Goal: Information Seeking & Learning: Learn about a topic

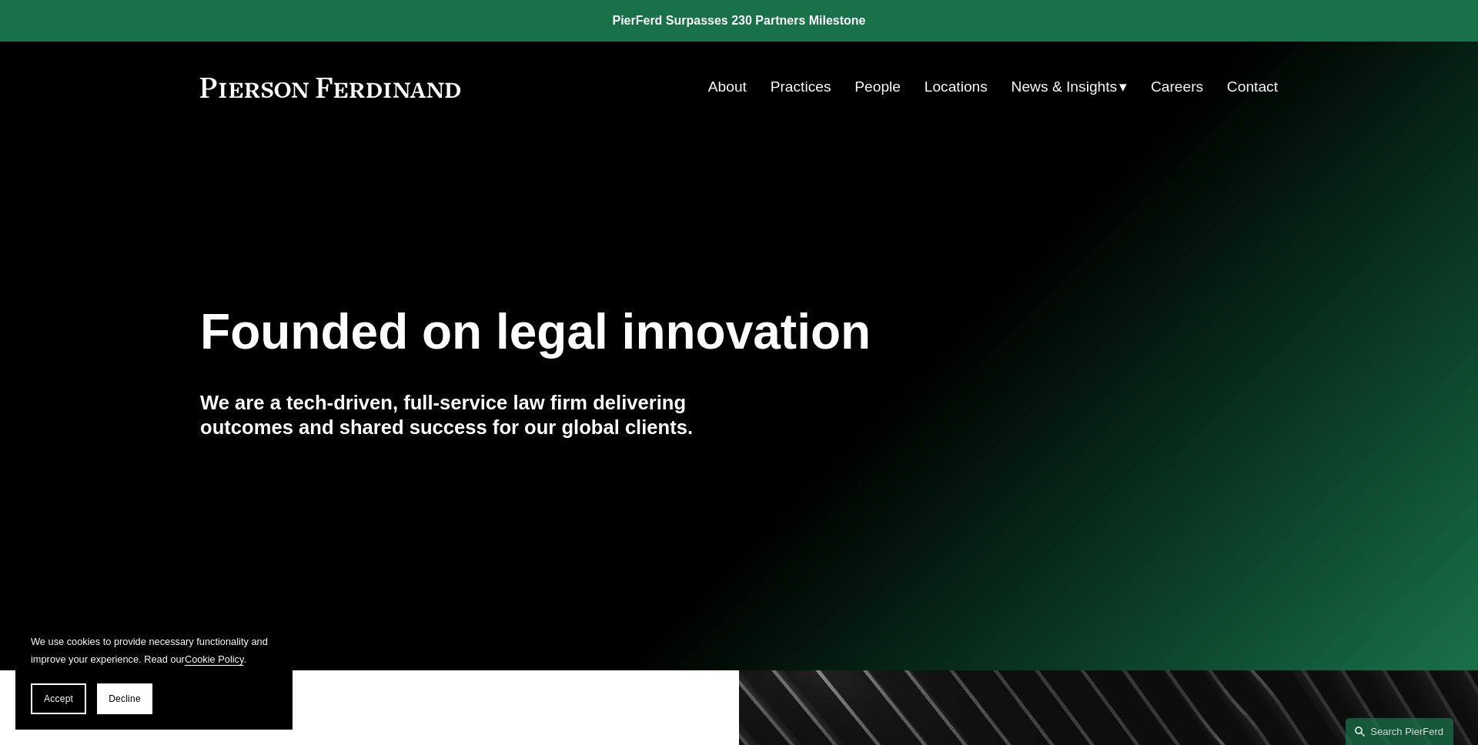
click at [48, 691] on button "Accept" at bounding box center [58, 699] width 55 height 31
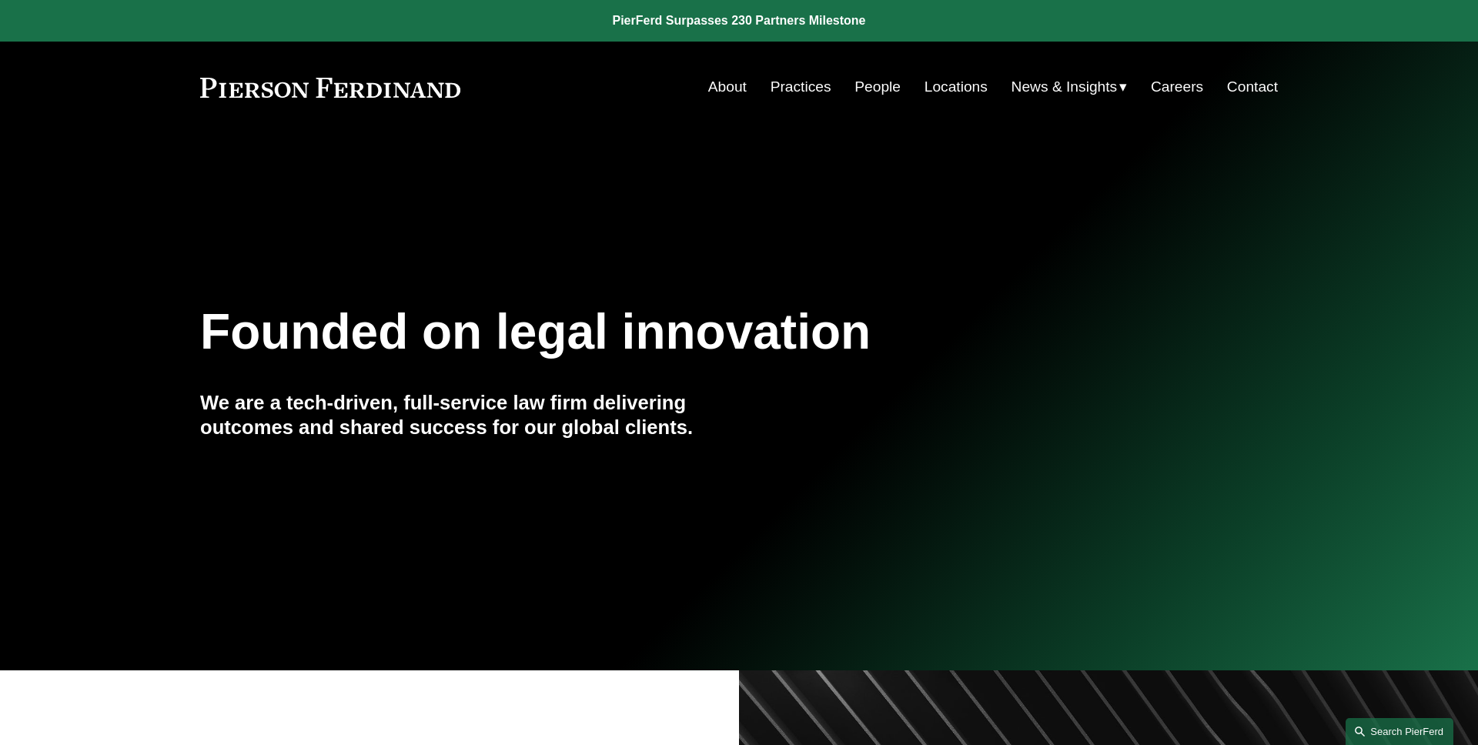
click at [1367, 728] on link "Search this site" at bounding box center [1400, 731] width 108 height 27
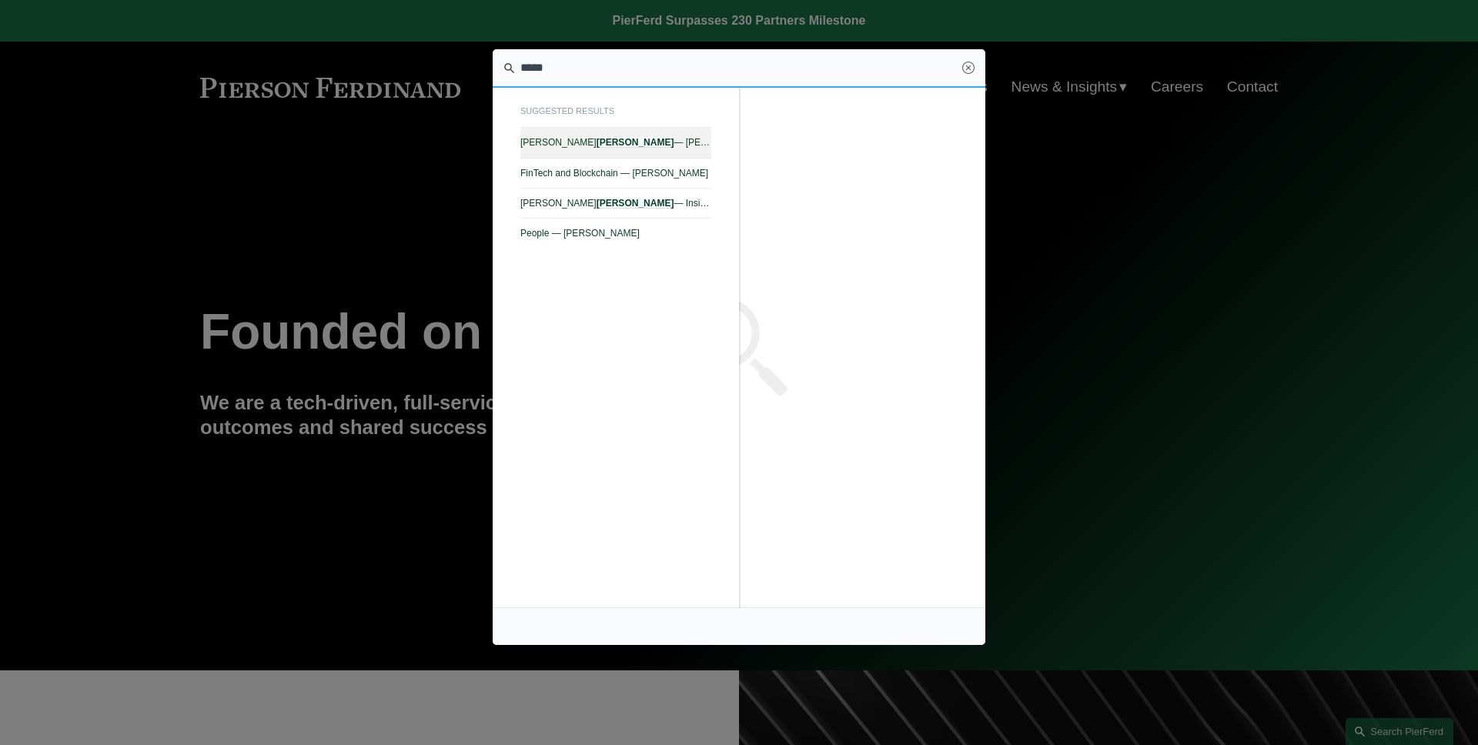
click at [688, 145] on span "[PERSON_NAME] — [PERSON_NAME]" at bounding box center [615, 142] width 191 height 11
type input "*****"
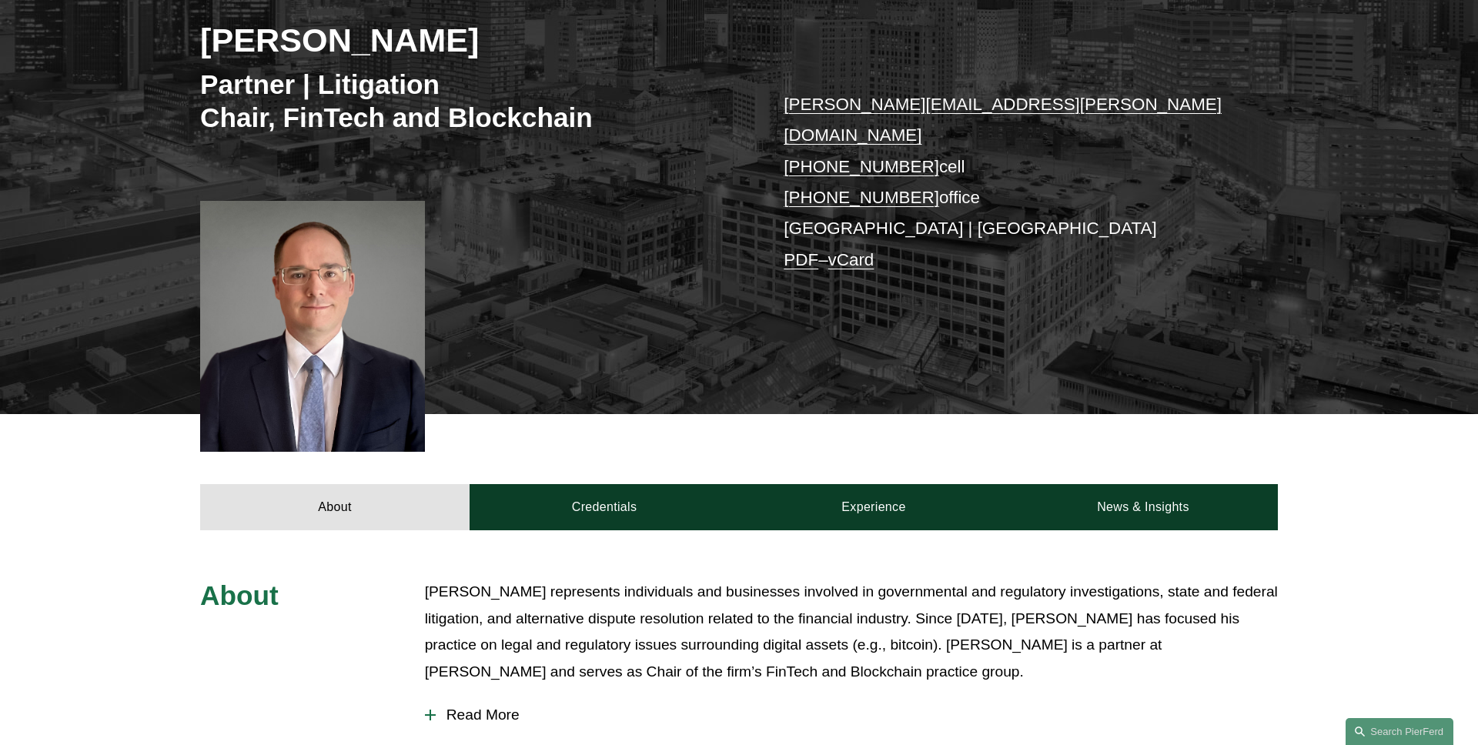
scroll to position [301, 0]
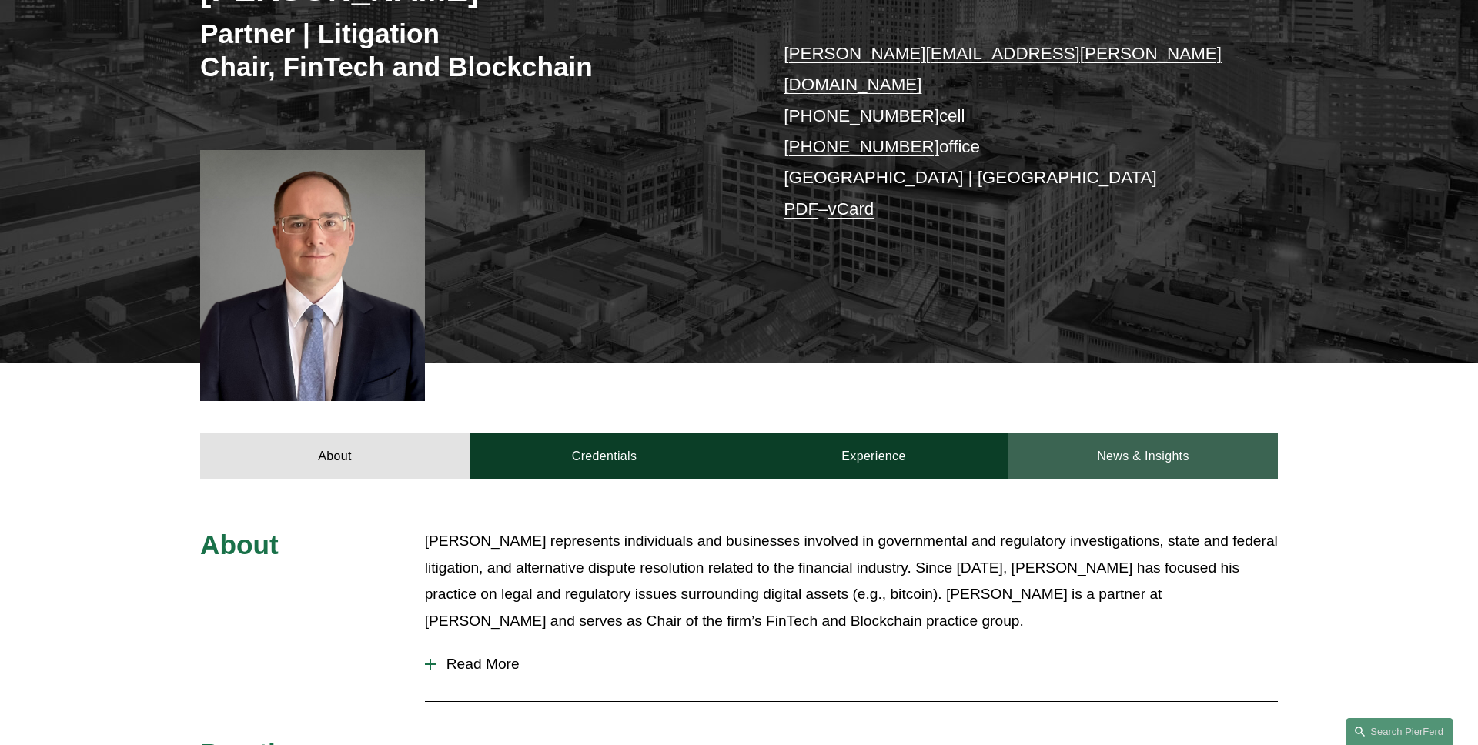
click at [1134, 433] on link "News & Insights" at bounding box center [1143, 456] width 269 height 46
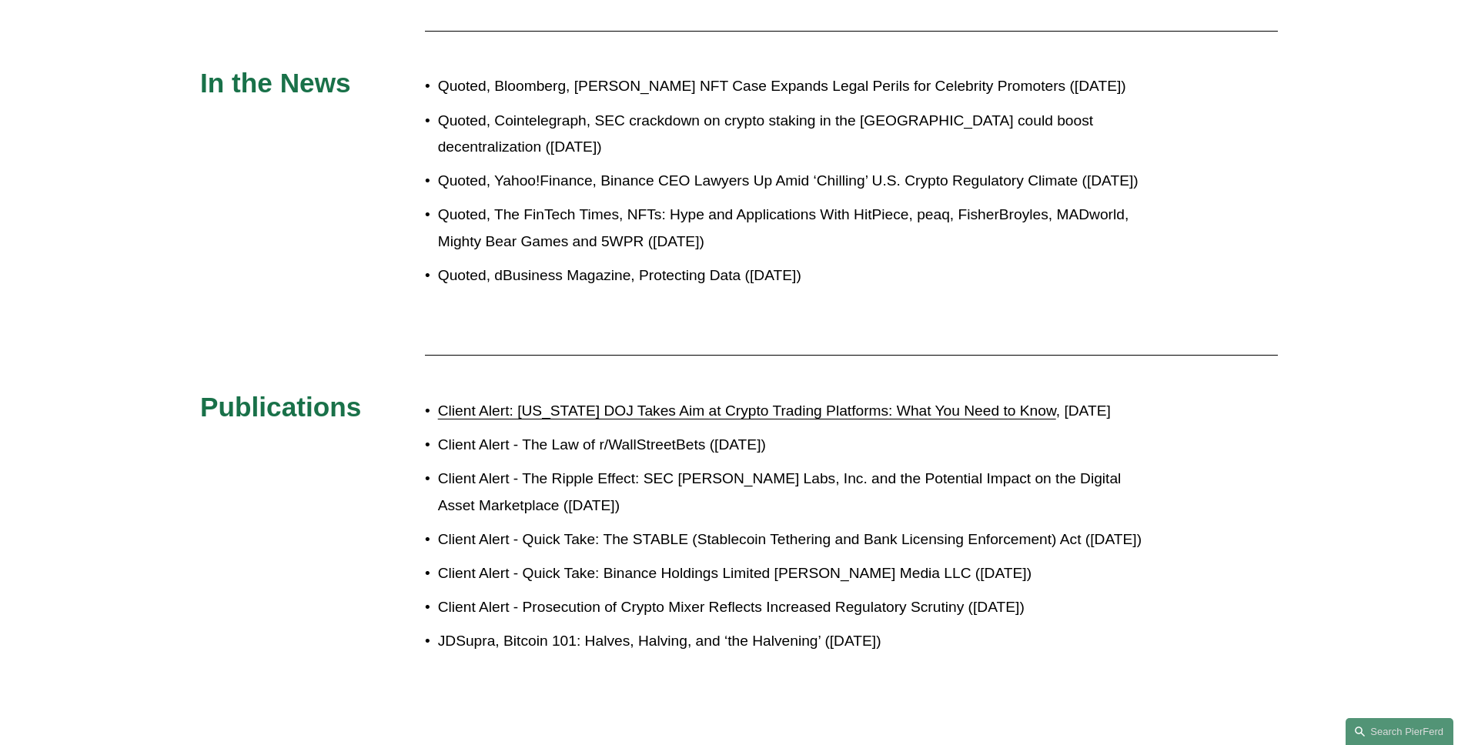
scroll to position [1924, 0]
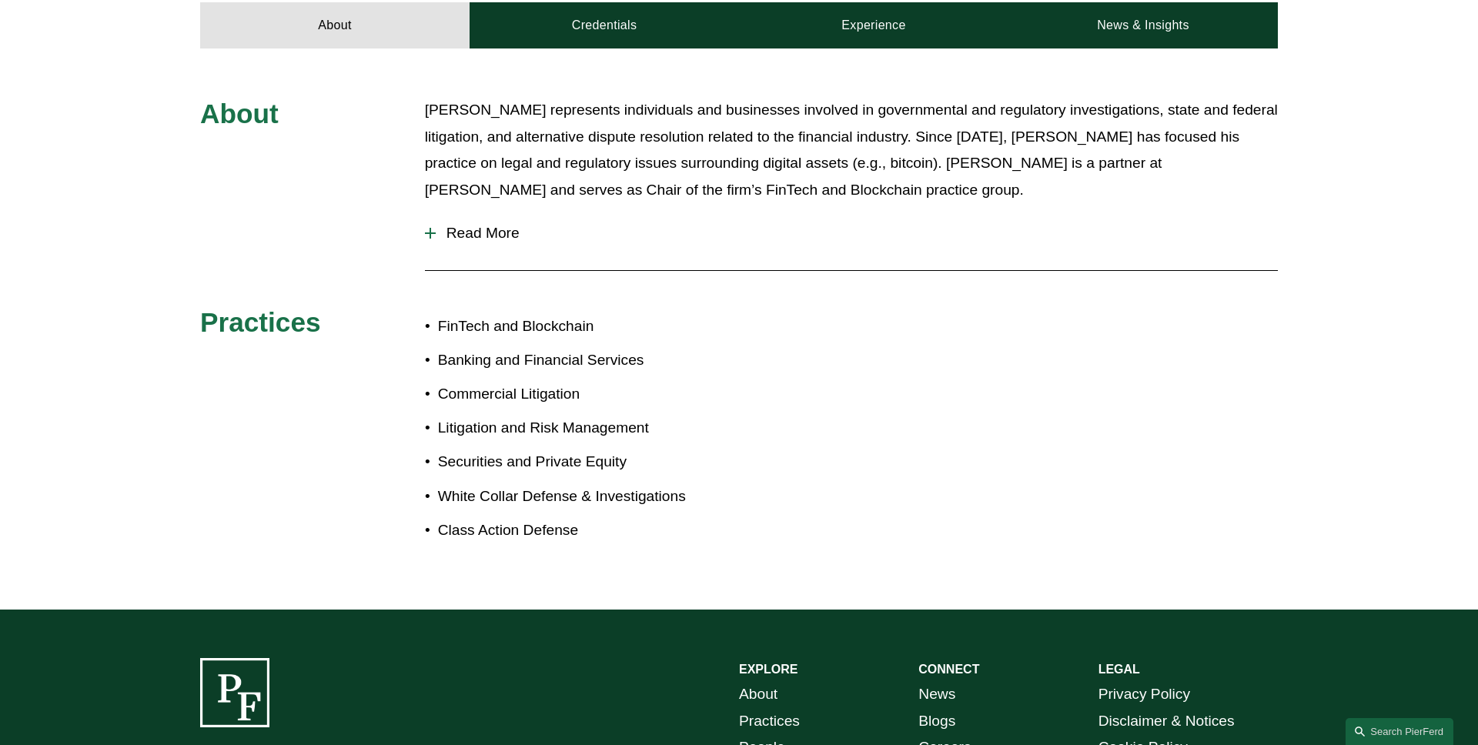
scroll to position [493, 0]
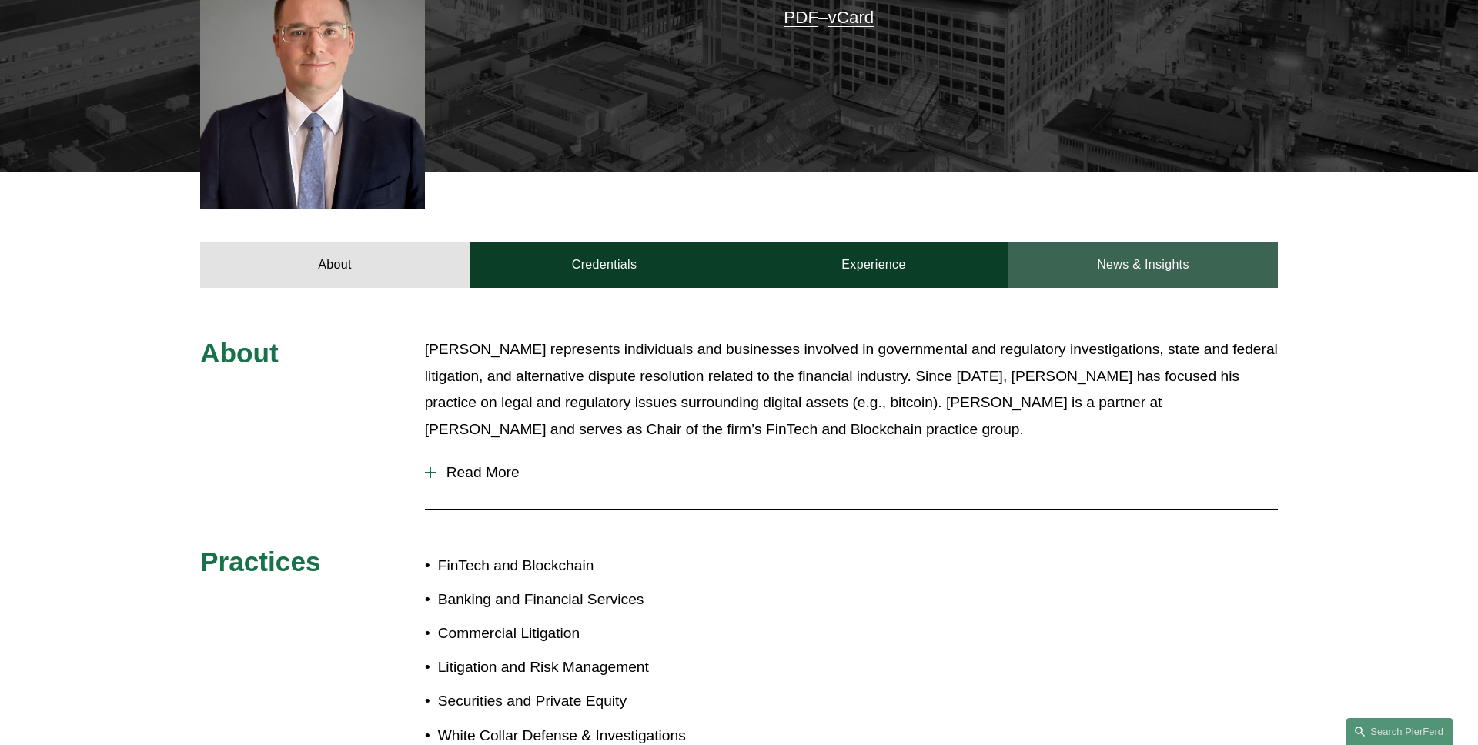
click at [1078, 242] on link "News & Insights" at bounding box center [1143, 265] width 269 height 46
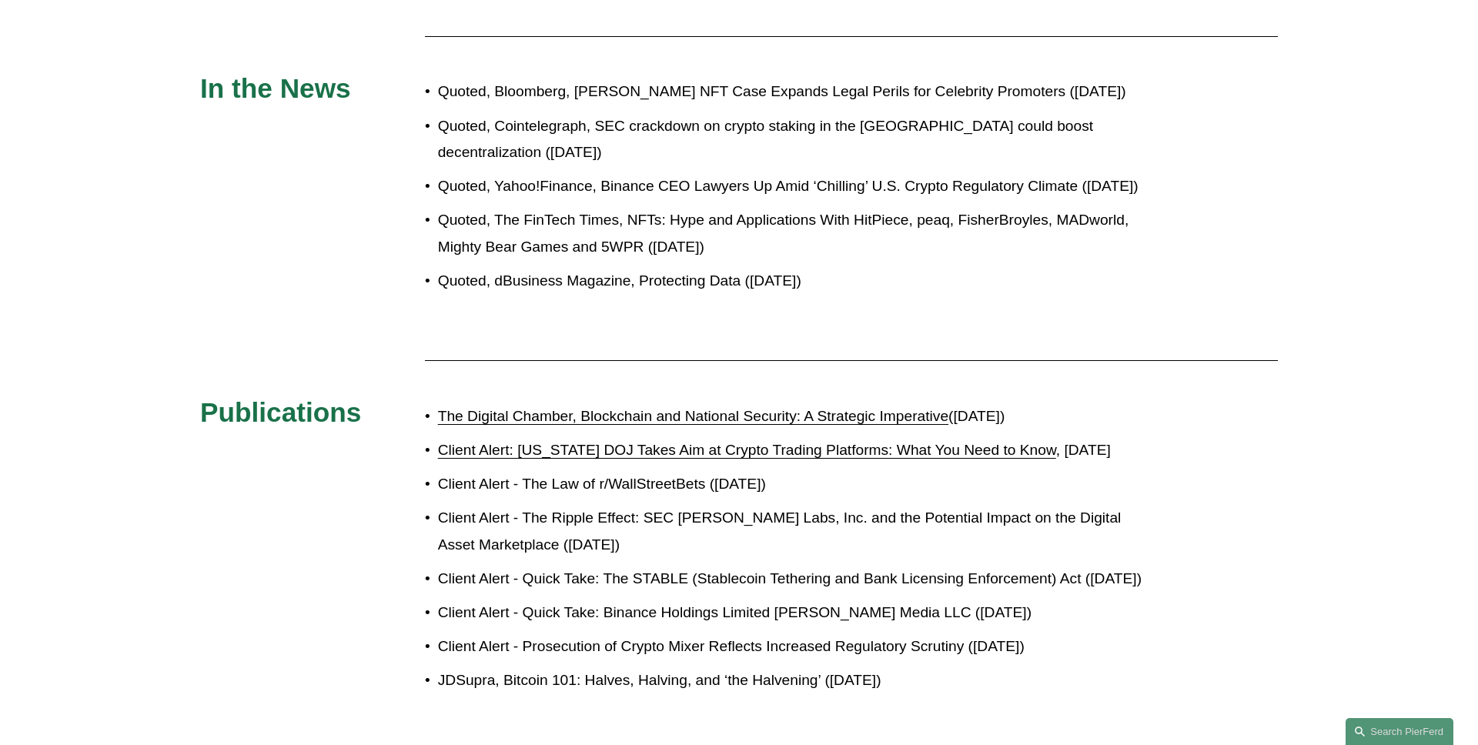
scroll to position [1942, 0]
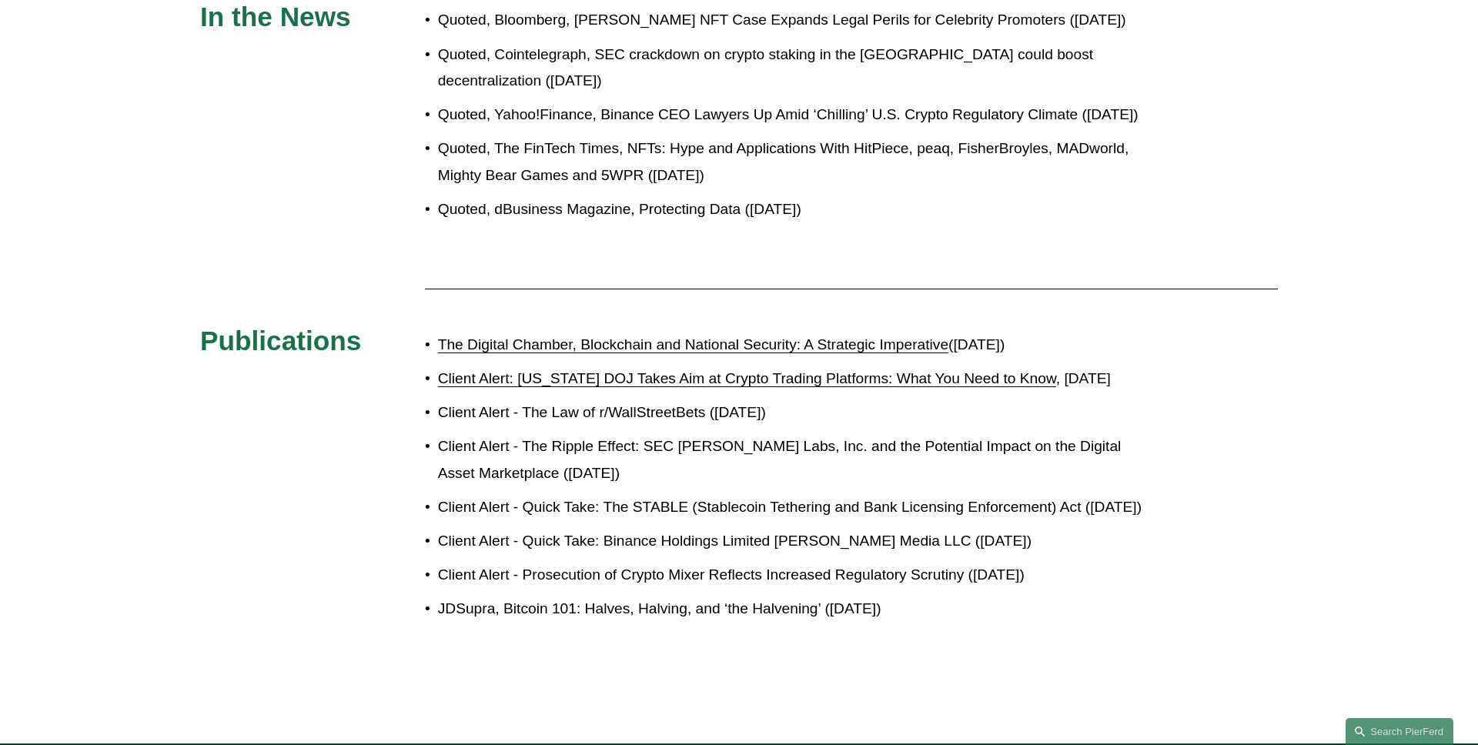
click at [775, 336] on link "The Digital Chamber, Blockchain and National Security: A Strategic Imperative" at bounding box center [693, 344] width 510 height 16
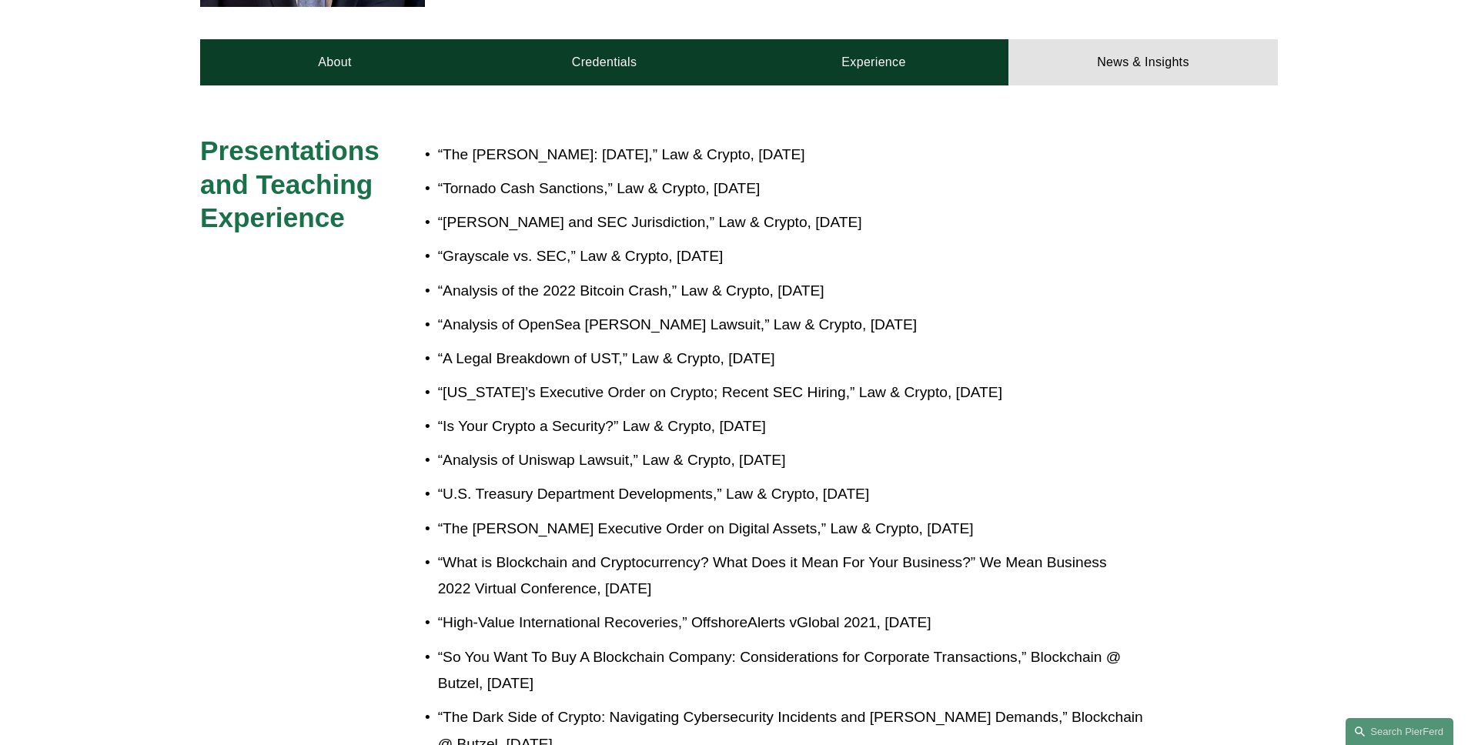
scroll to position [0, 0]
